Goal: Task Accomplishment & Management: Complete application form

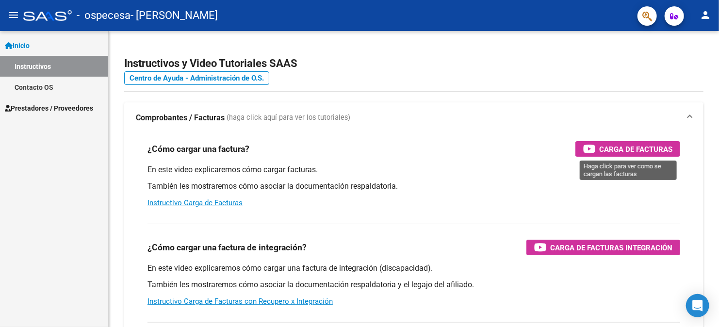
click at [629, 149] on span "Carga de Facturas" at bounding box center [635, 149] width 73 height 12
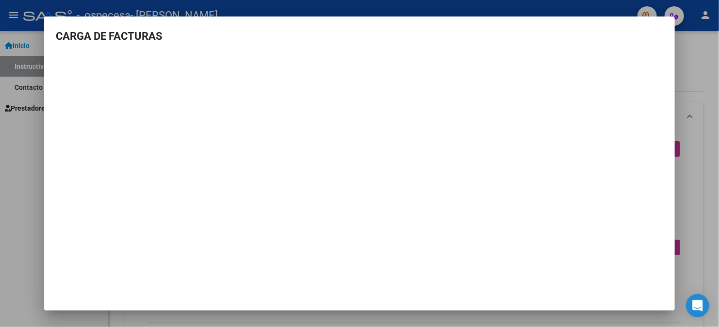
click at [27, 136] on div at bounding box center [359, 163] width 719 height 327
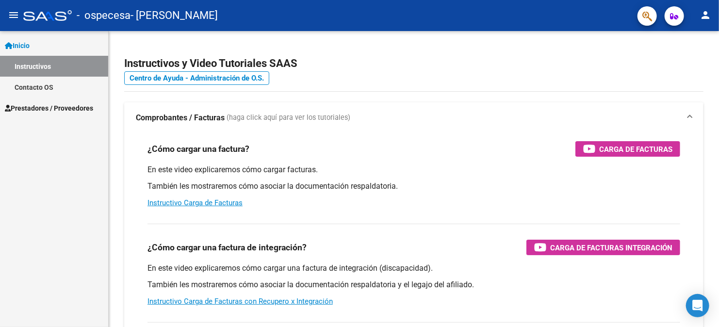
click at [67, 109] on span "Prestadores / Proveedores" at bounding box center [49, 108] width 88 height 11
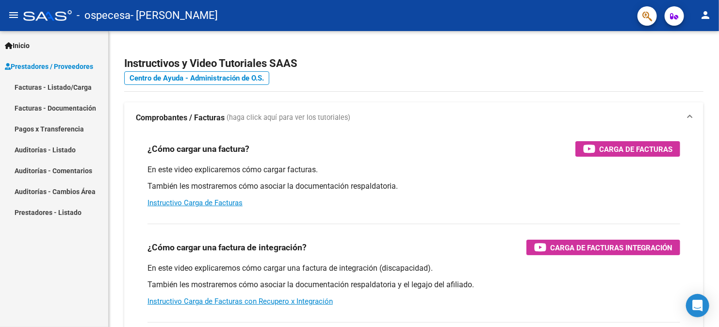
click at [64, 85] on link "Facturas - Listado/Carga" at bounding box center [54, 87] width 108 height 21
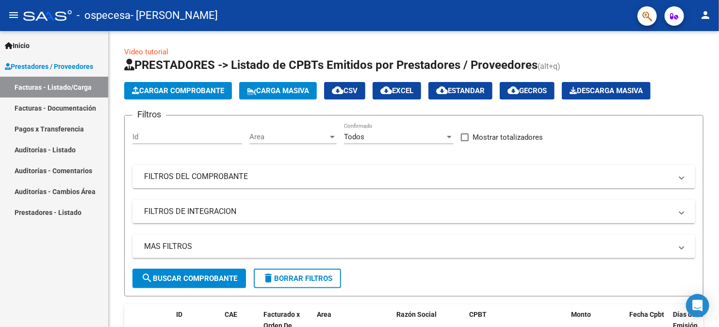
click at [178, 91] on span "Cargar Comprobante" at bounding box center [178, 90] width 92 height 9
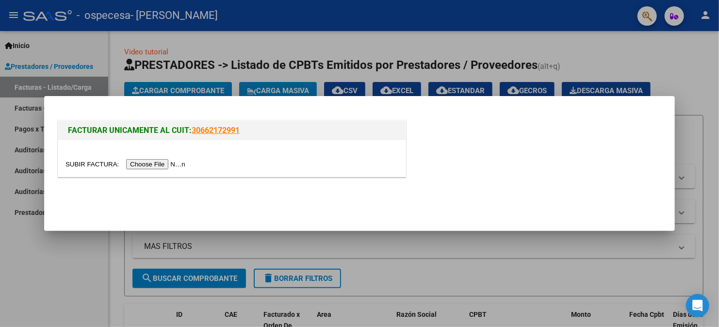
click at [168, 163] on input "file" at bounding box center [127, 164] width 123 height 10
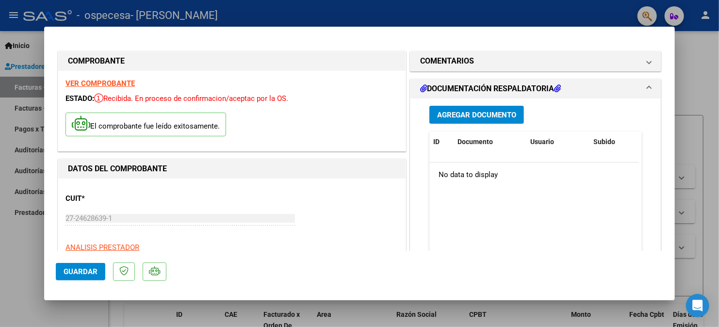
click at [473, 115] on span "Agregar Documento" at bounding box center [476, 115] width 79 height 9
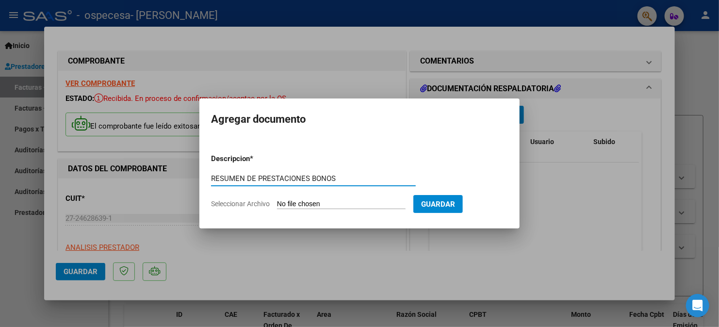
type input "RESUMEN DE PRESTACIONES BONOS"
click at [314, 201] on input "Seleccionar Archivo" at bounding box center [341, 204] width 129 height 9
type input "C:\fakepath\OSPECESA [DATE].pdf"
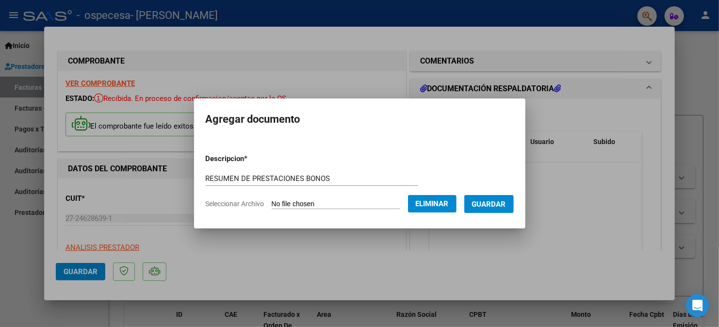
click at [487, 205] on span "Guardar" at bounding box center [489, 204] width 34 height 9
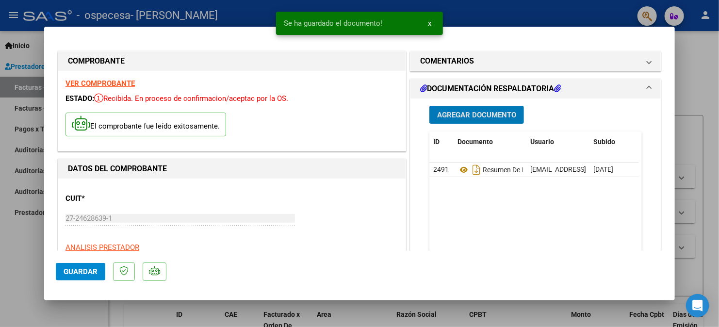
click at [77, 273] on span "Guardar" at bounding box center [81, 271] width 34 height 9
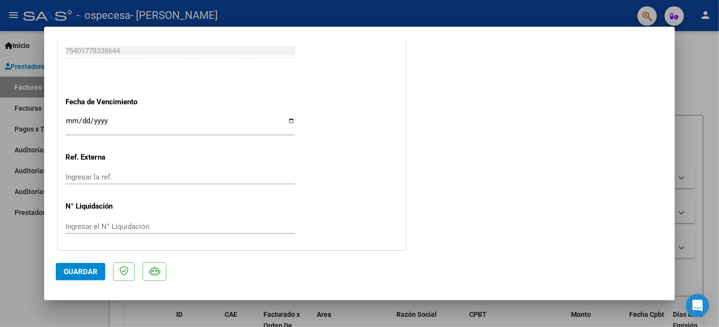
scroll to position [562, 0]
click at [289, 120] on input "Ingresar la fecha" at bounding box center [181, 123] width 230 height 16
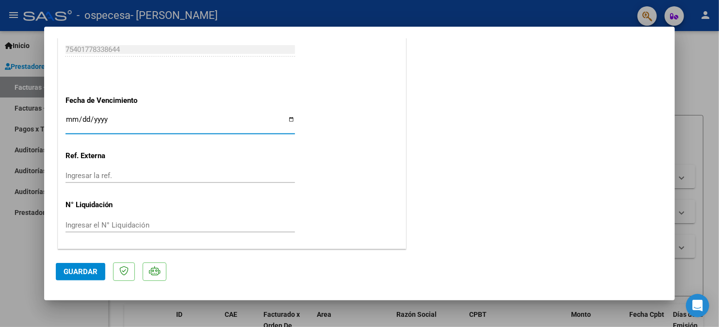
type input "[DATE]"
click at [81, 270] on span "Guardar" at bounding box center [81, 271] width 34 height 9
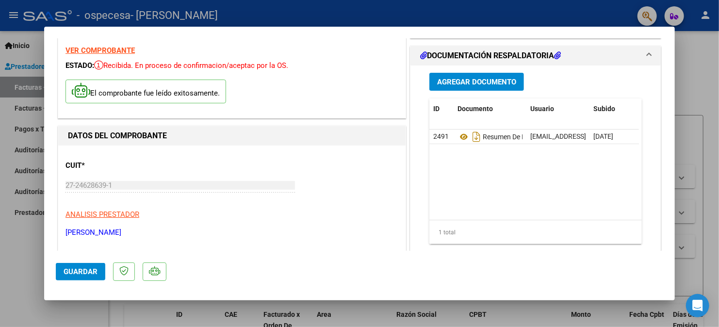
scroll to position [0, 0]
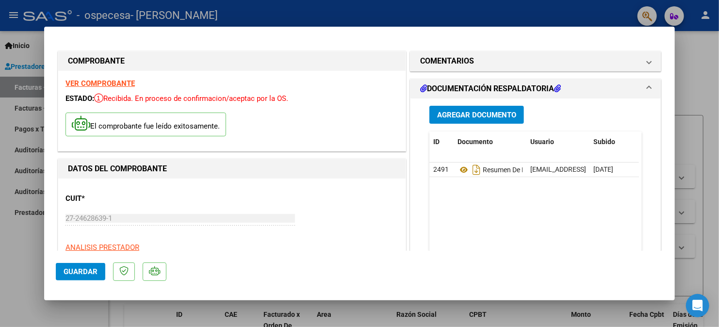
click at [33, 234] on div at bounding box center [359, 163] width 719 height 327
type input "$ 0,00"
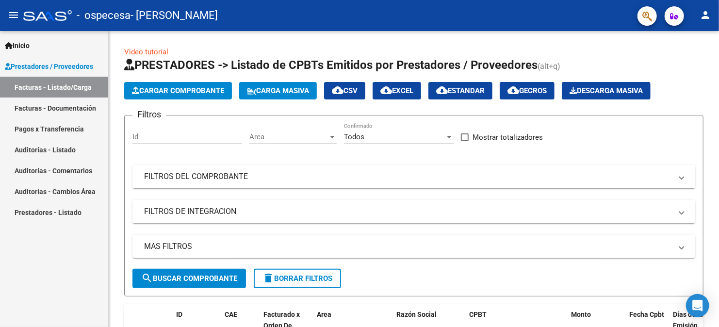
click at [55, 107] on link "Facturas - Documentación" at bounding box center [54, 108] width 108 height 21
